Goal: Transaction & Acquisition: Purchase product/service

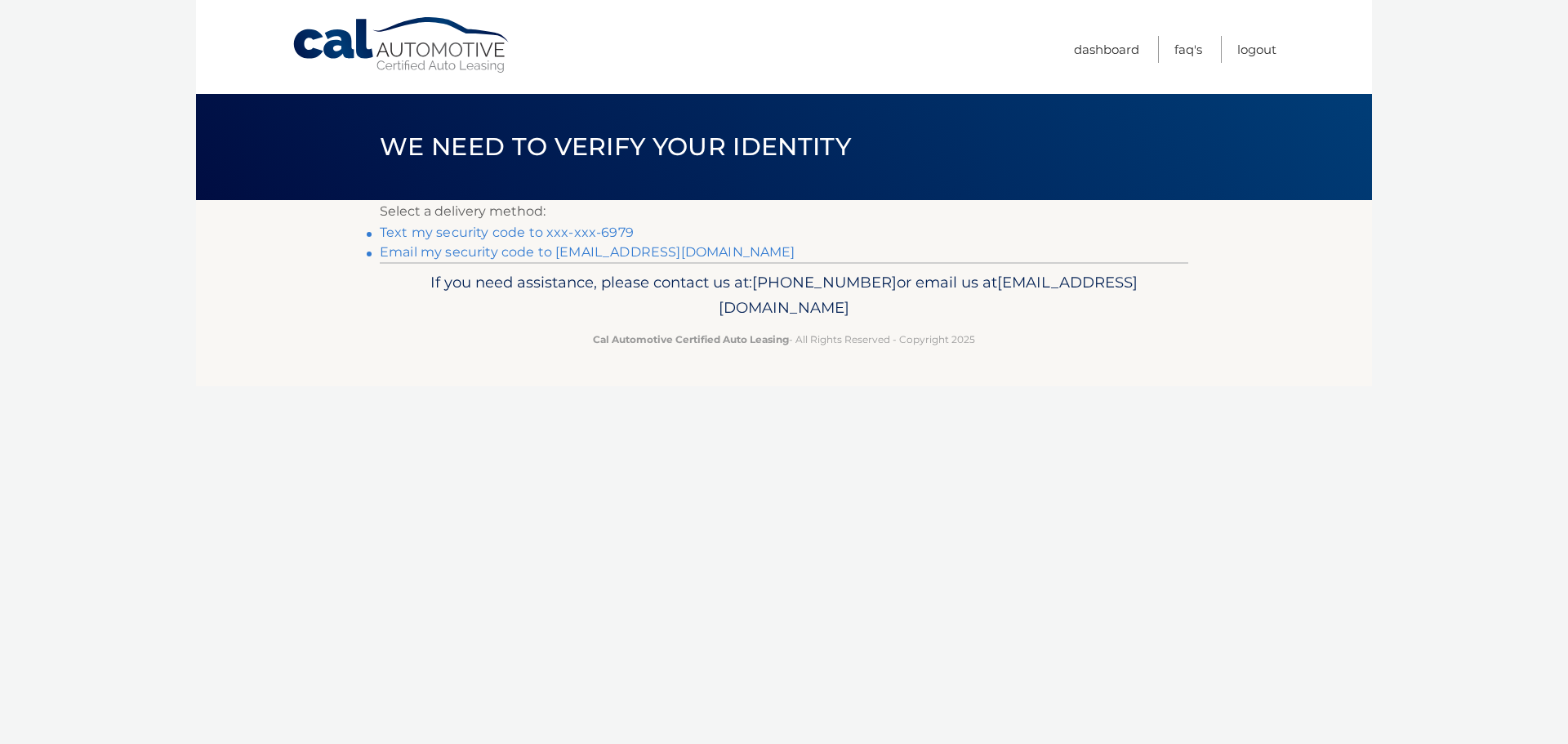
click at [540, 232] on link "Text my security code to xxx-xxx-6979" at bounding box center [506, 232] width 254 height 16
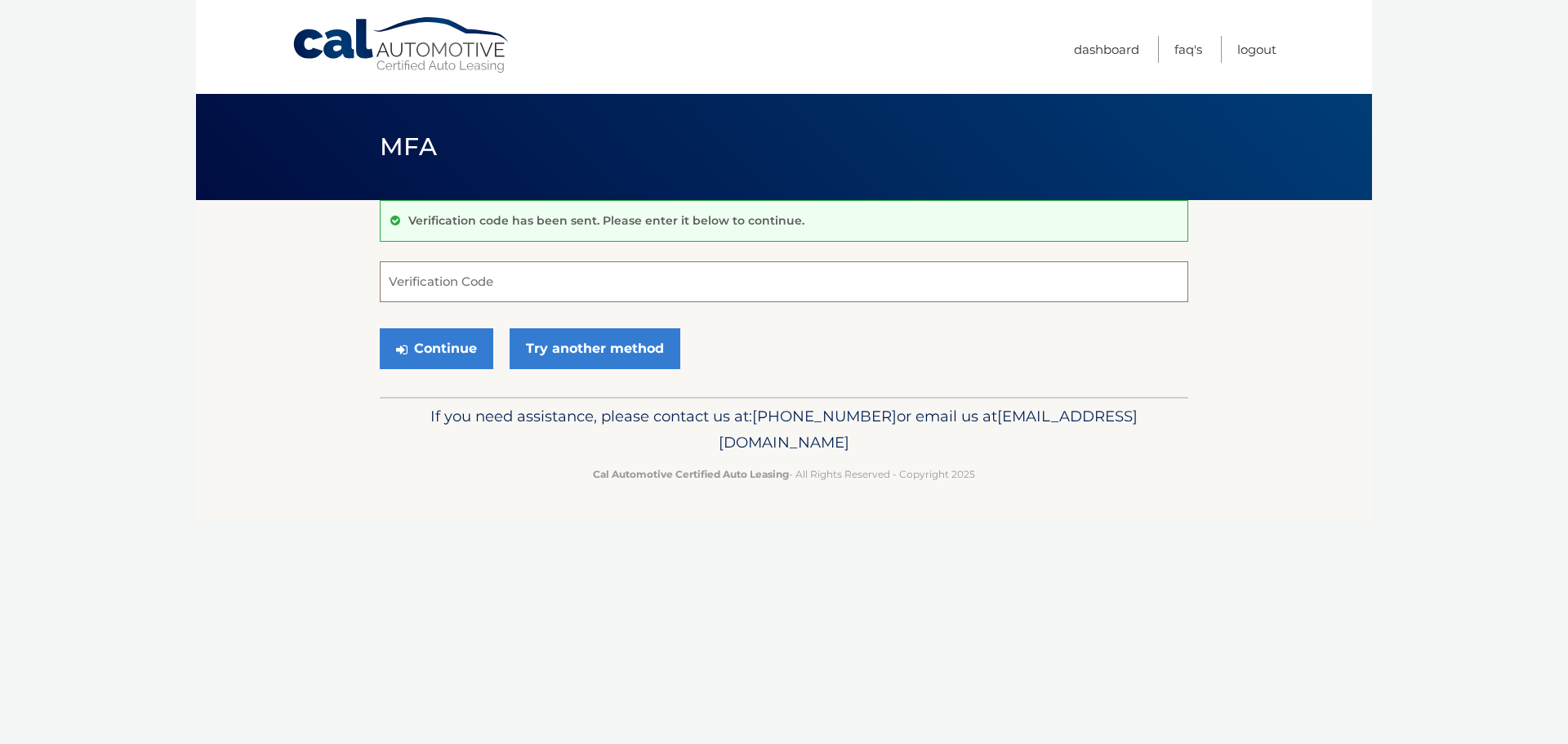
click at [531, 283] on input "Verification Code" at bounding box center [784, 282] width 808 height 41
type input "915845"
click at [470, 348] on button "Continue" at bounding box center [436, 349] width 114 height 41
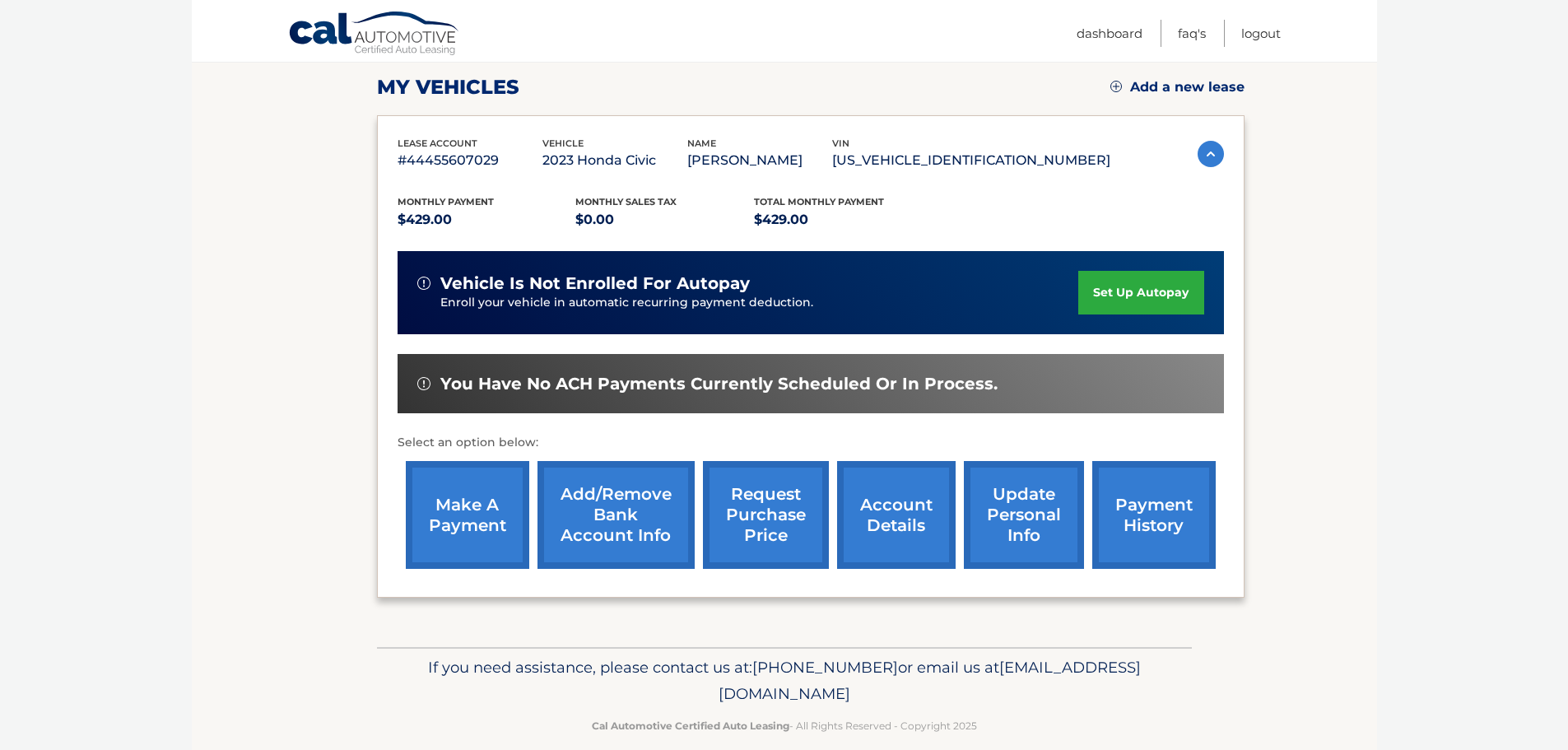
scroll to position [248, 0]
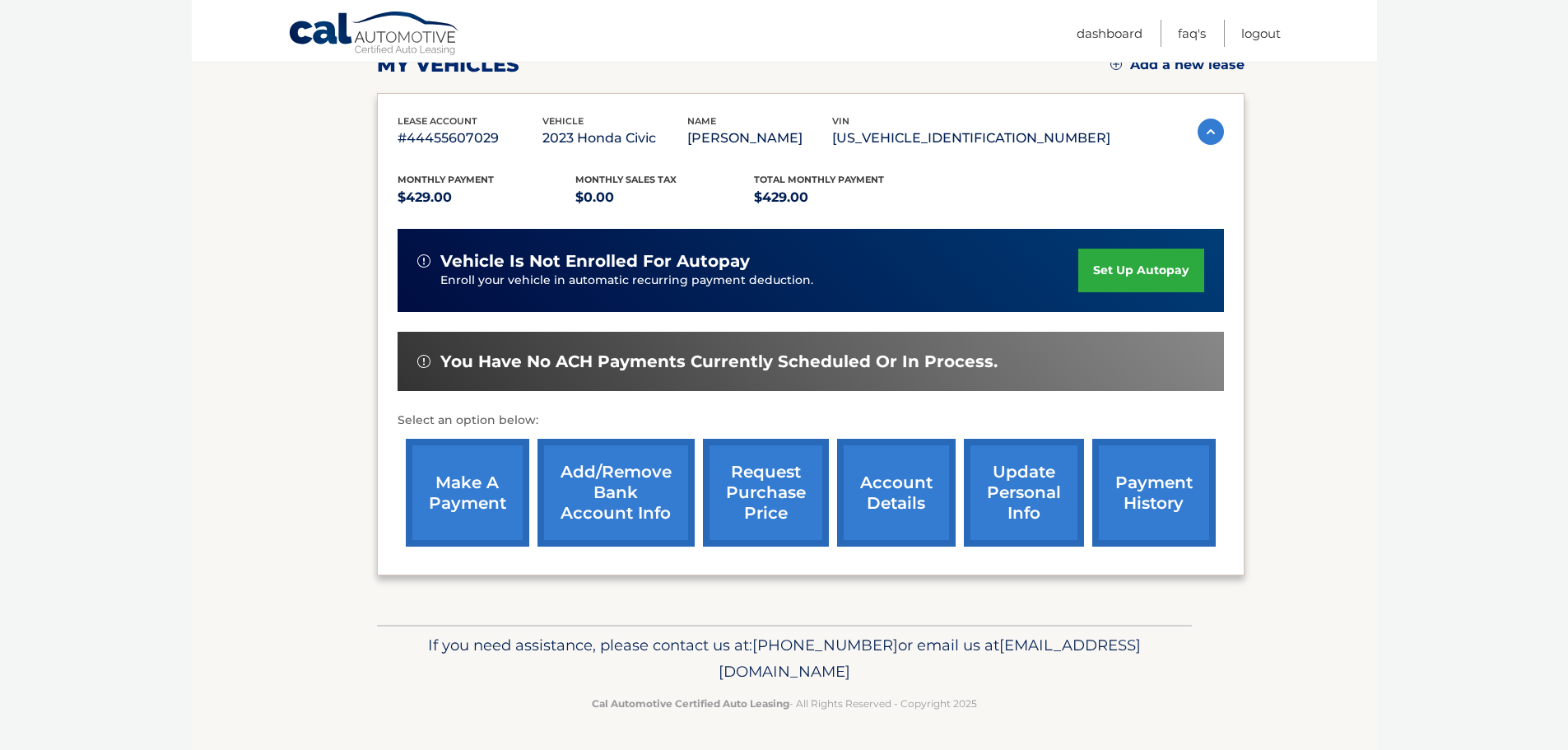
click at [450, 500] on link "make a payment" at bounding box center [468, 492] width 123 height 108
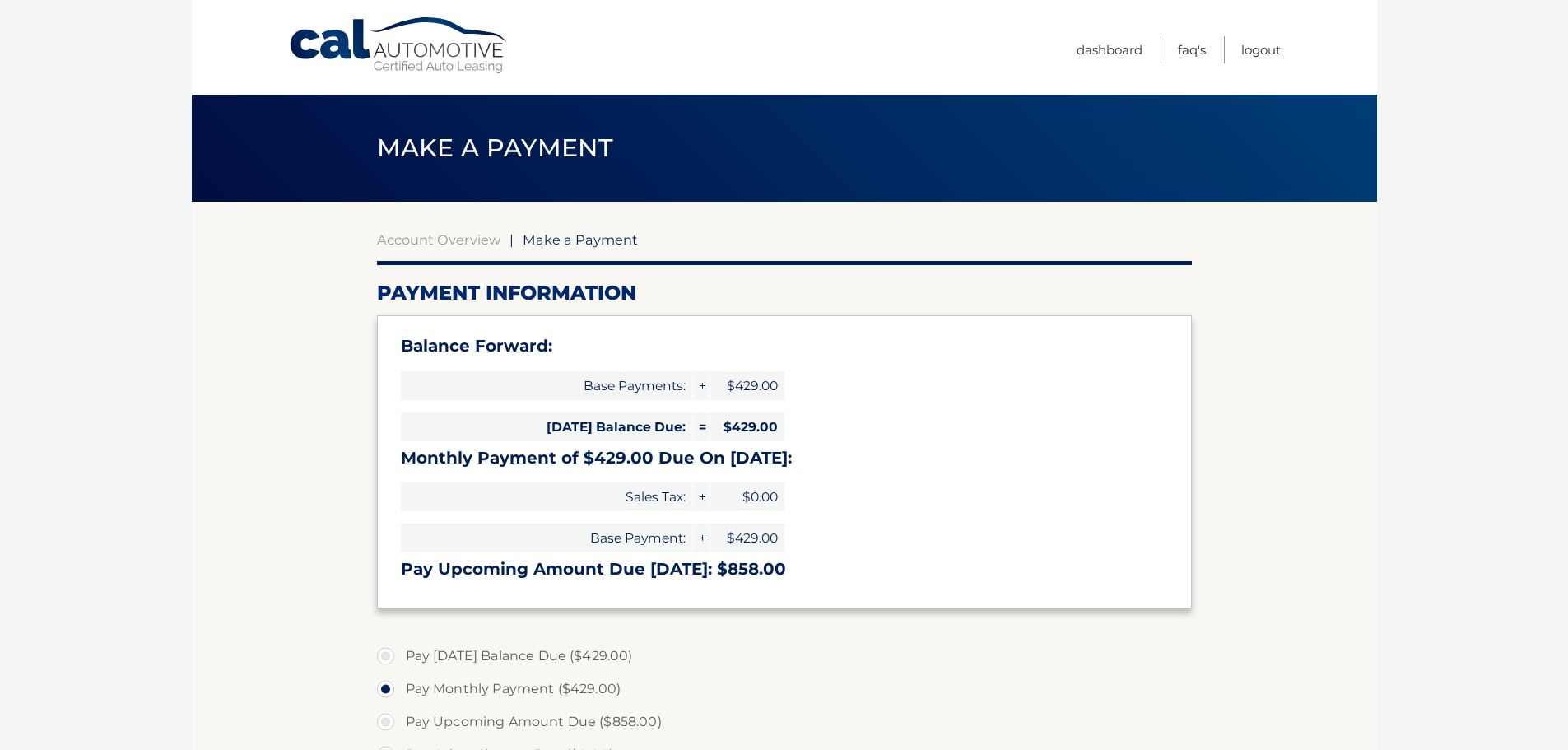
select select "N2M2OTdiYWMtMmY2MC00ZGJmLTgxMGMtODU2NDdlNzI0MzBi"
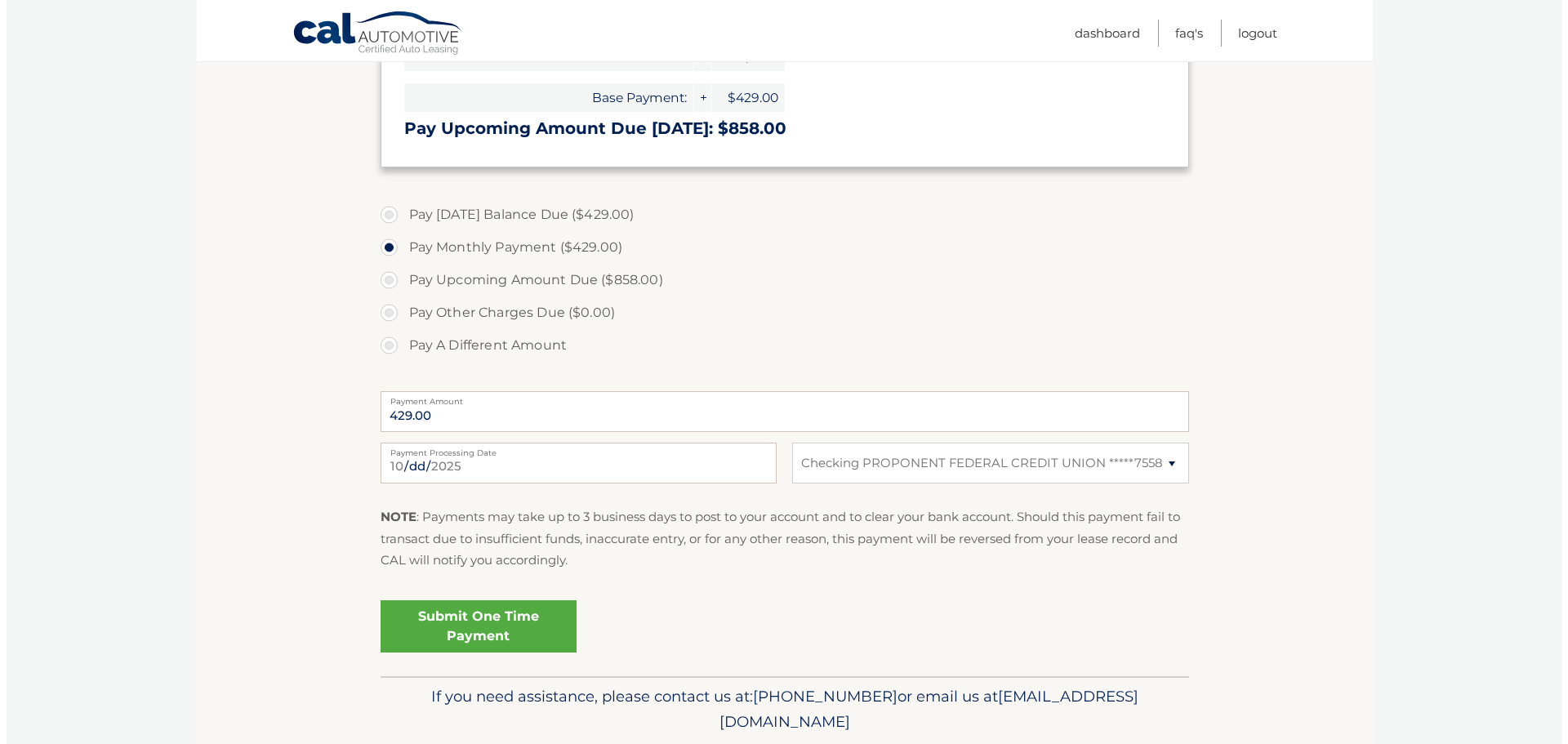
scroll to position [490, 0]
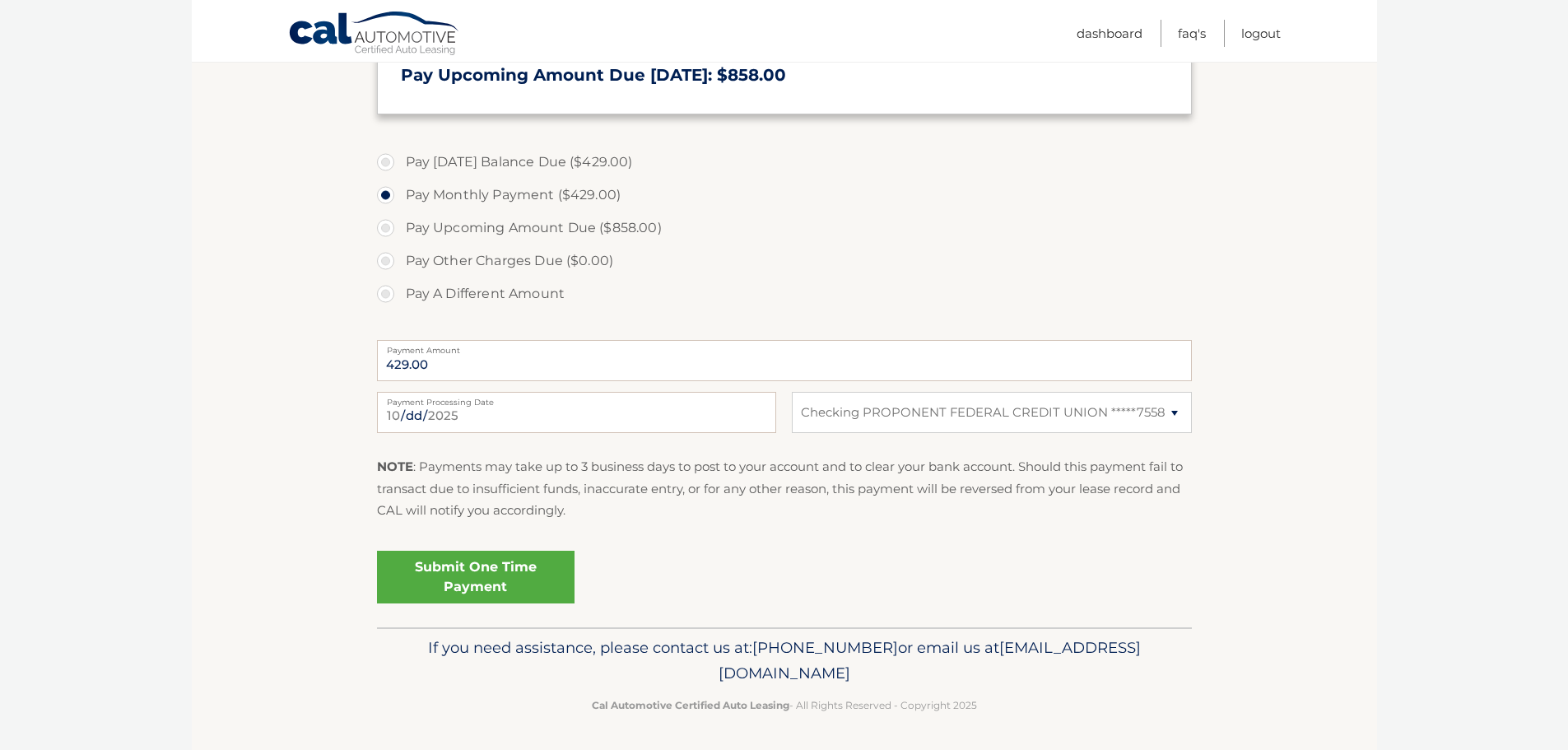
click at [454, 573] on link "Submit One Time Payment" at bounding box center [476, 577] width 198 height 53
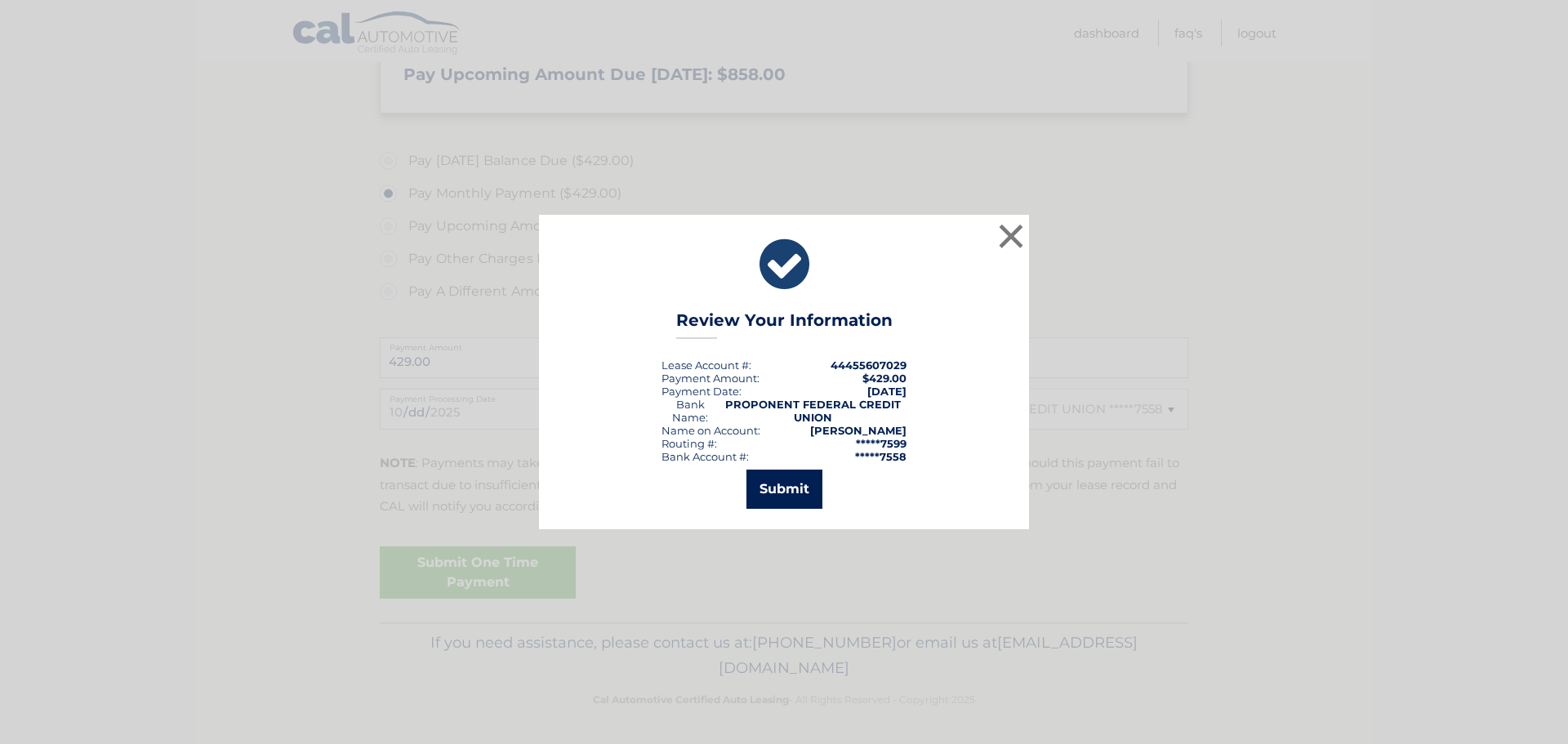
click at [787, 494] on button "Submit" at bounding box center [784, 489] width 76 height 39
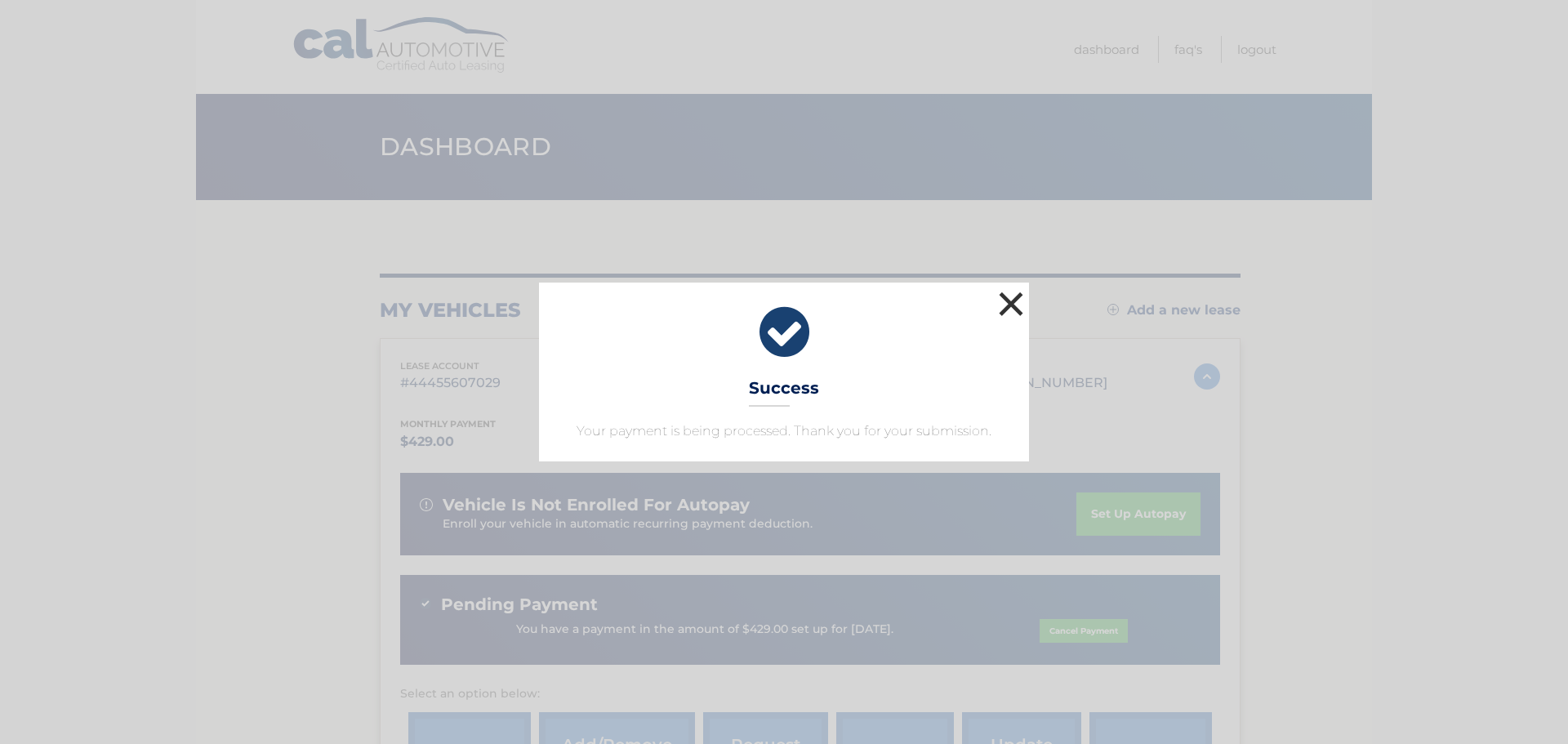
click at [1012, 313] on button "×" at bounding box center [1011, 304] width 33 height 33
